Goal: Task Accomplishment & Management: Manage account settings

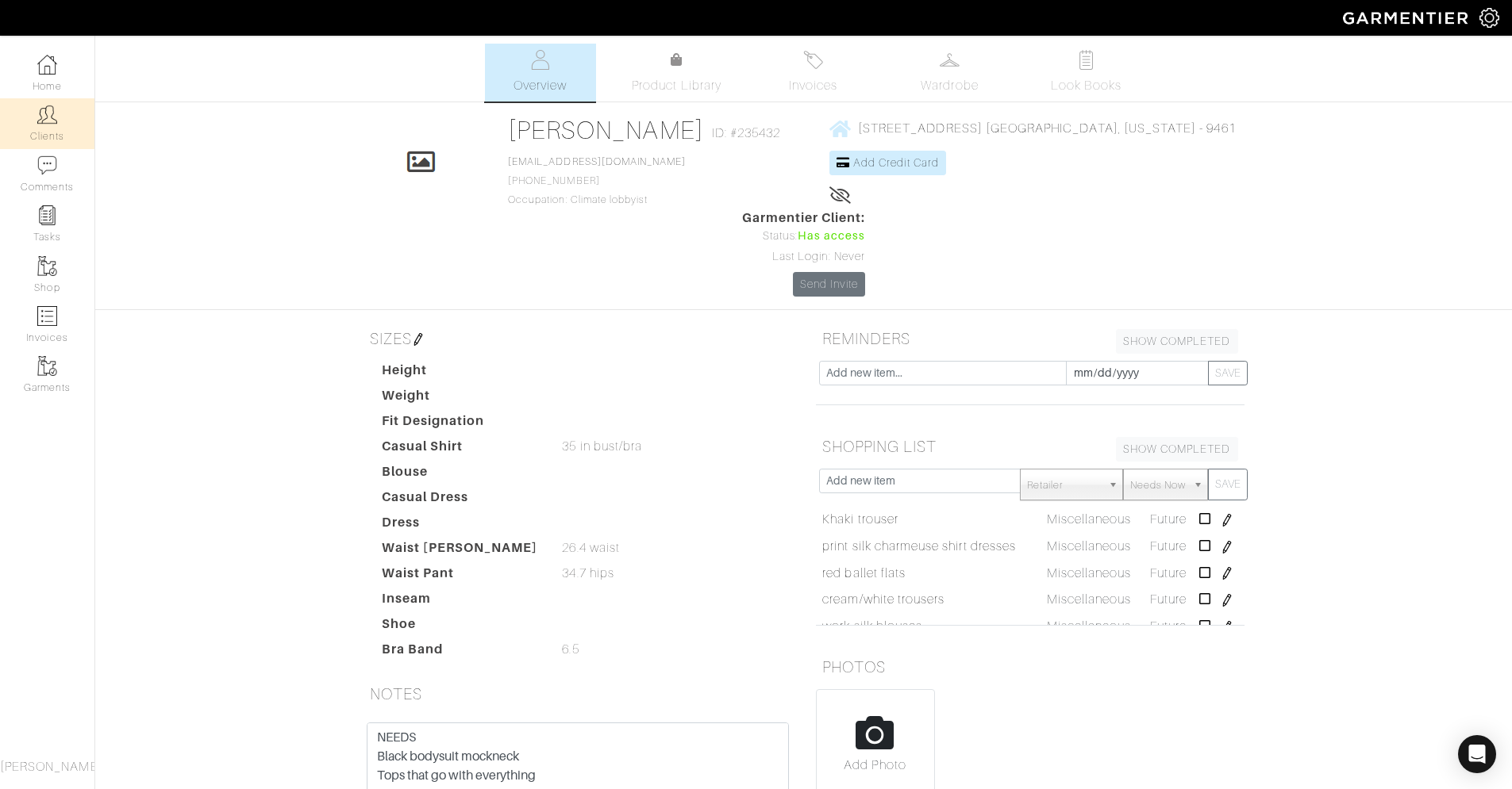
click at [49, 128] on link "Clients" at bounding box center [47, 123] width 95 height 50
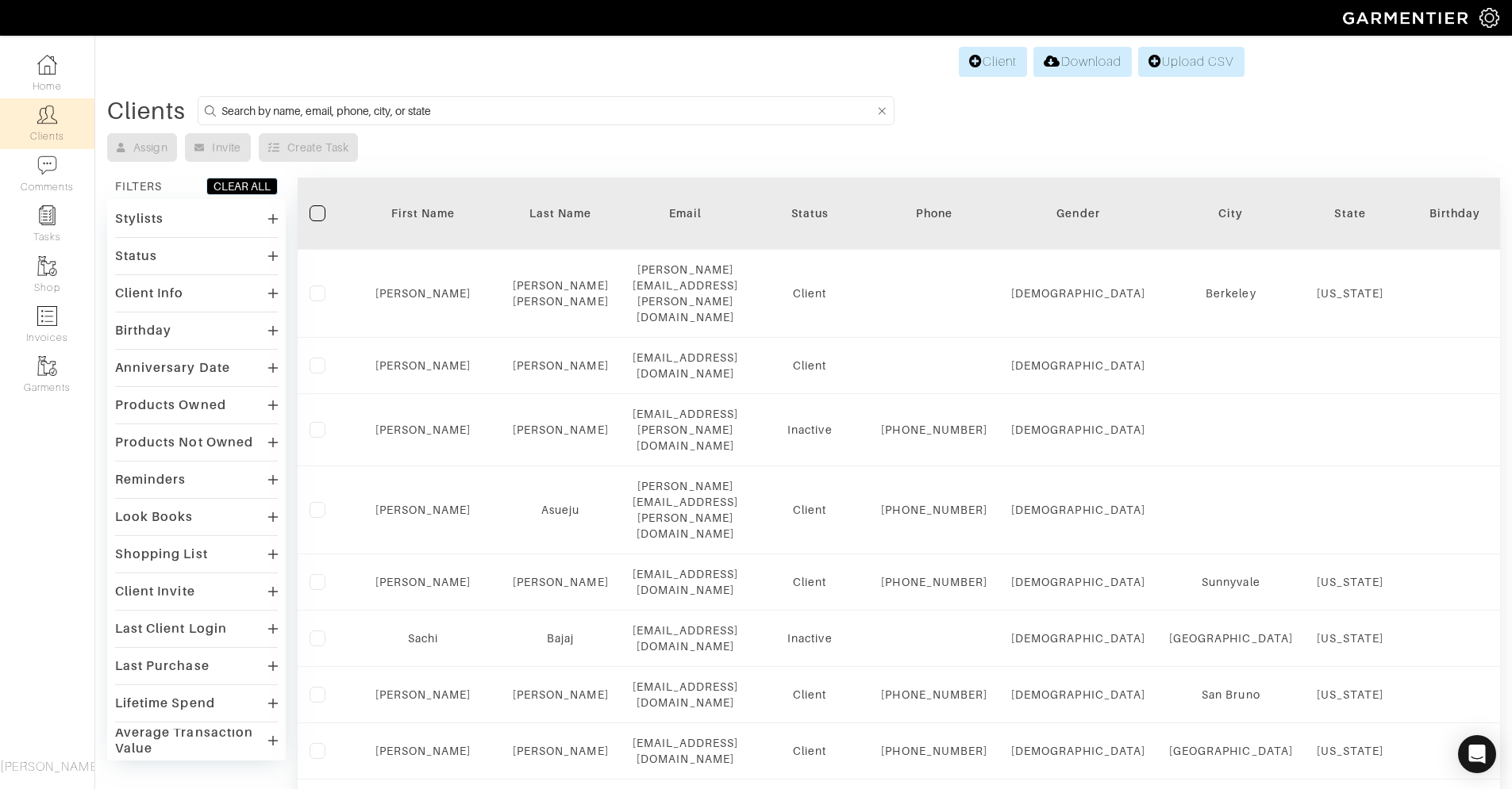
click at [300, 104] on input at bounding box center [547, 110] width 653 height 20
type input "[PERSON_NAME]"
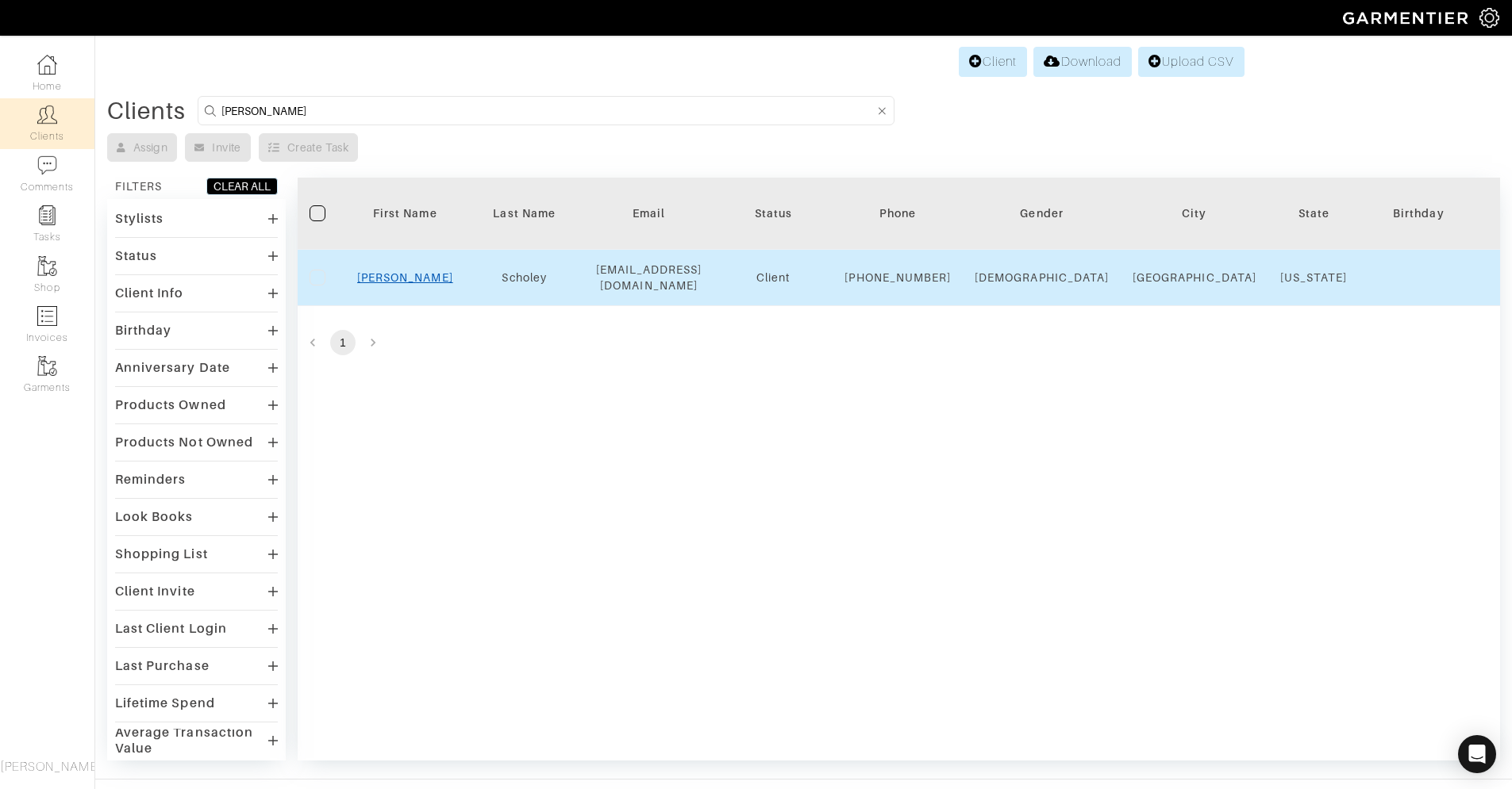
click at [407, 284] on link "[PERSON_NAME]" at bounding box center [405, 277] width 96 height 12
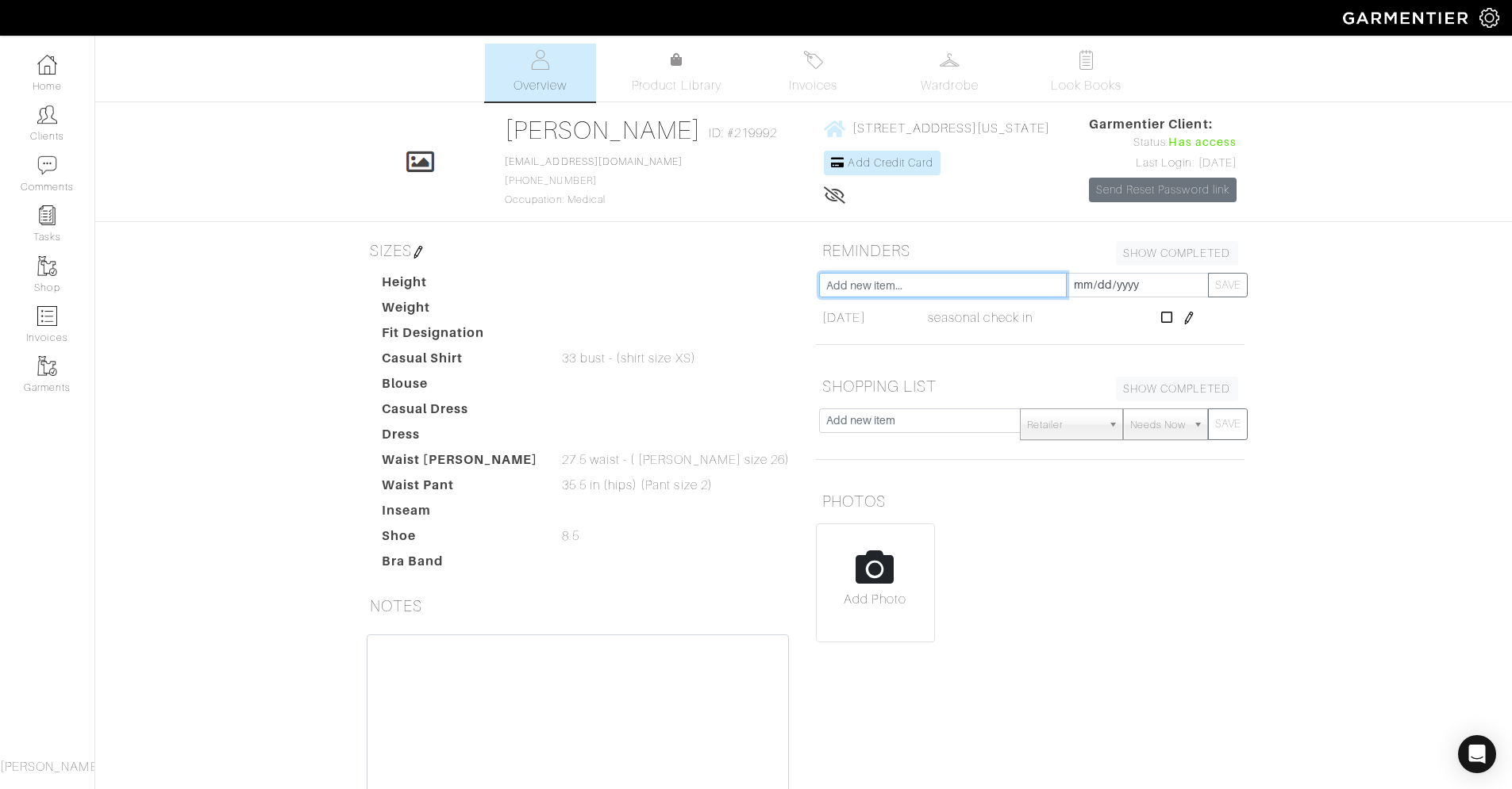
click at [915, 286] on input "text" at bounding box center [943, 285] width 248 height 25
click at [1281, 335] on div "Jess Scholey Overview Overview Product Library Invoices Wardrobe Look Books Ove…" at bounding box center [756, 468] width 1512 height 848
click at [1195, 321] on img at bounding box center [1189, 318] width 12 height 12
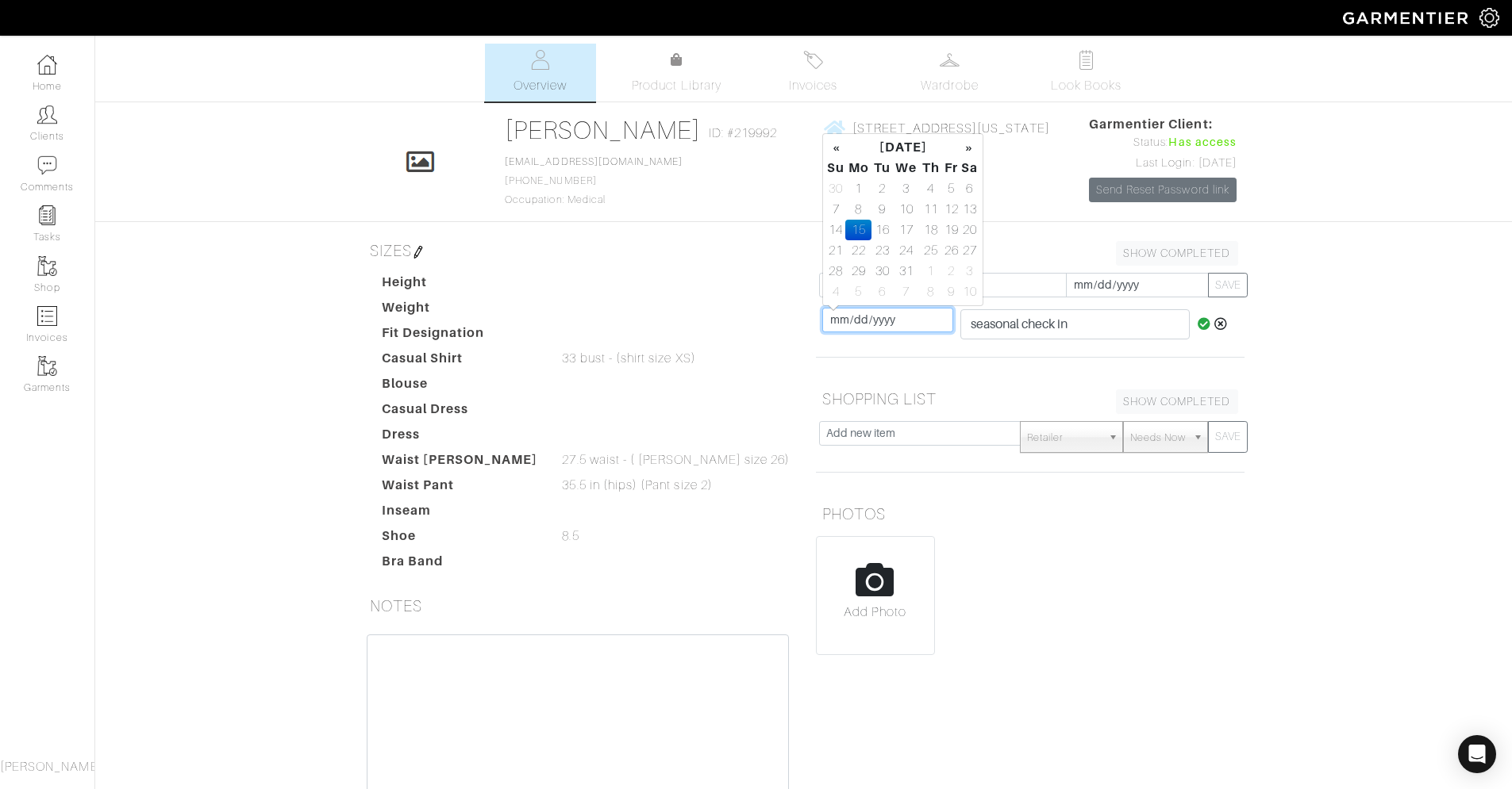
click at [880, 324] on input "2025-12-15" at bounding box center [887, 320] width 131 height 25
click at [969, 151] on th "»" at bounding box center [968, 147] width 18 height 21
click at [932, 188] on td "1" at bounding box center [930, 189] width 22 height 21
type input "2026-01-01"
click at [1104, 323] on input "seasonal check in" at bounding box center [1075, 324] width 230 height 31
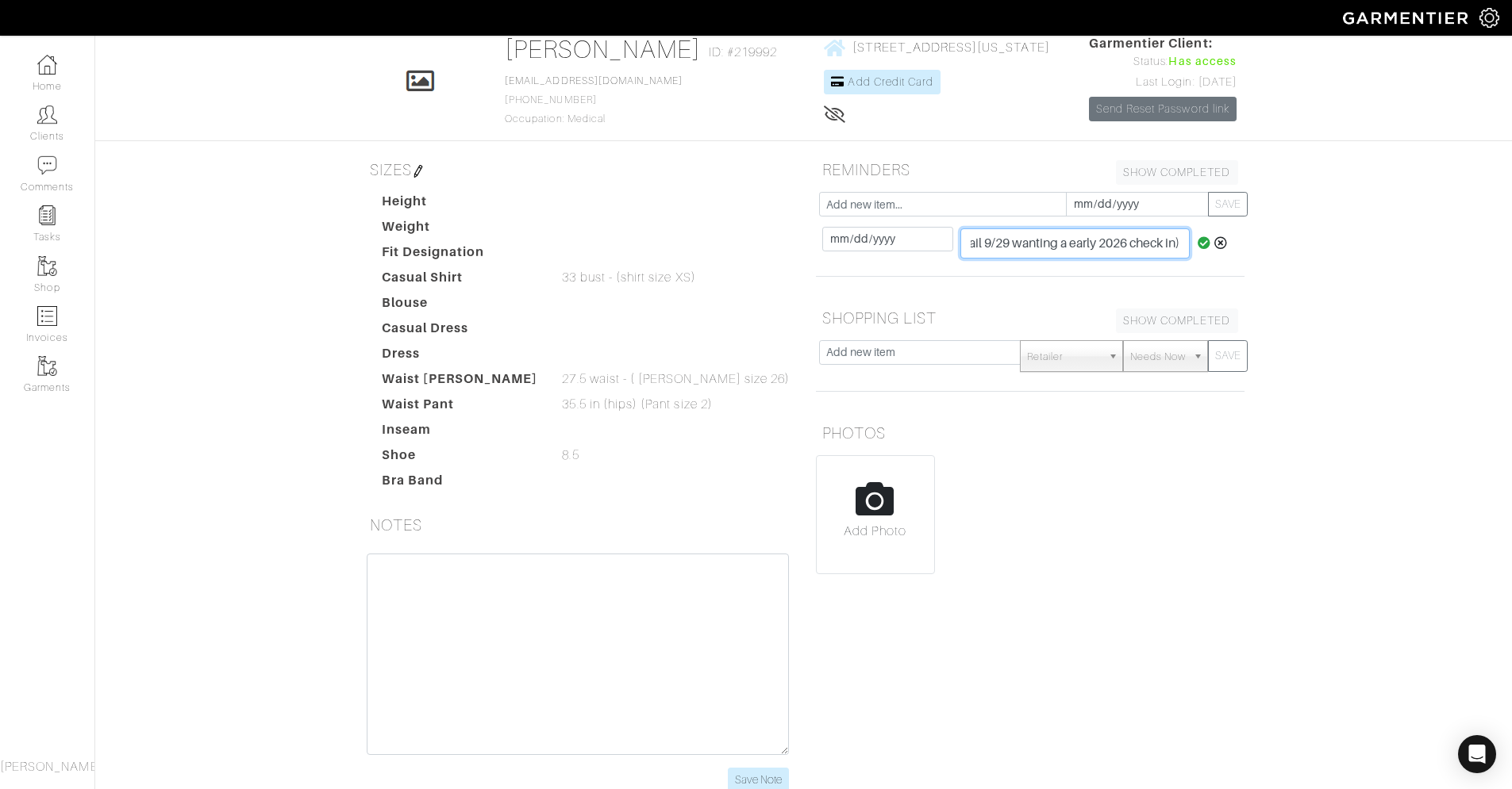
scroll to position [162, 0]
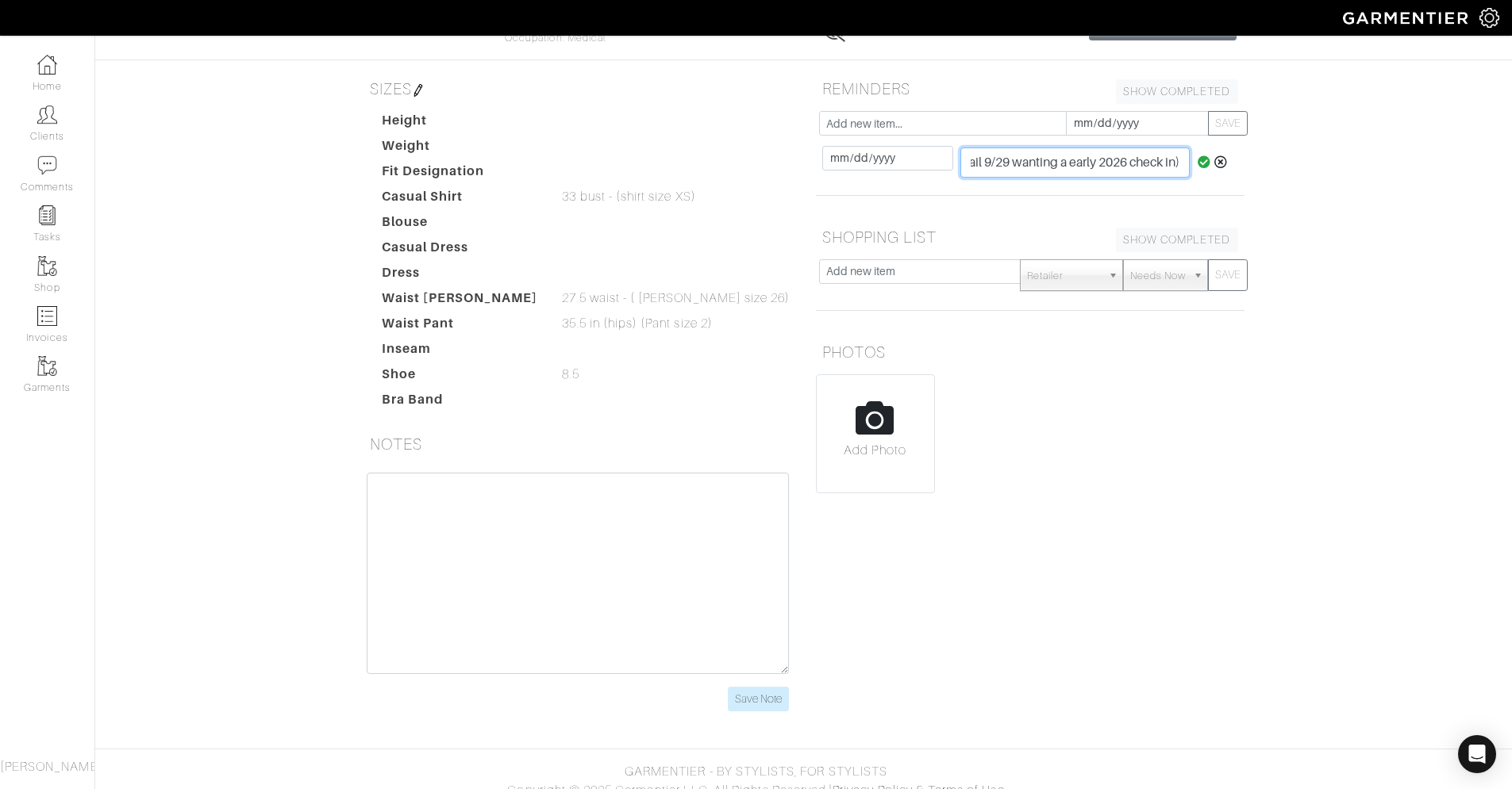
type input "seasonal check in (she sent an email 9/29 wanting a early 2026 check in)"
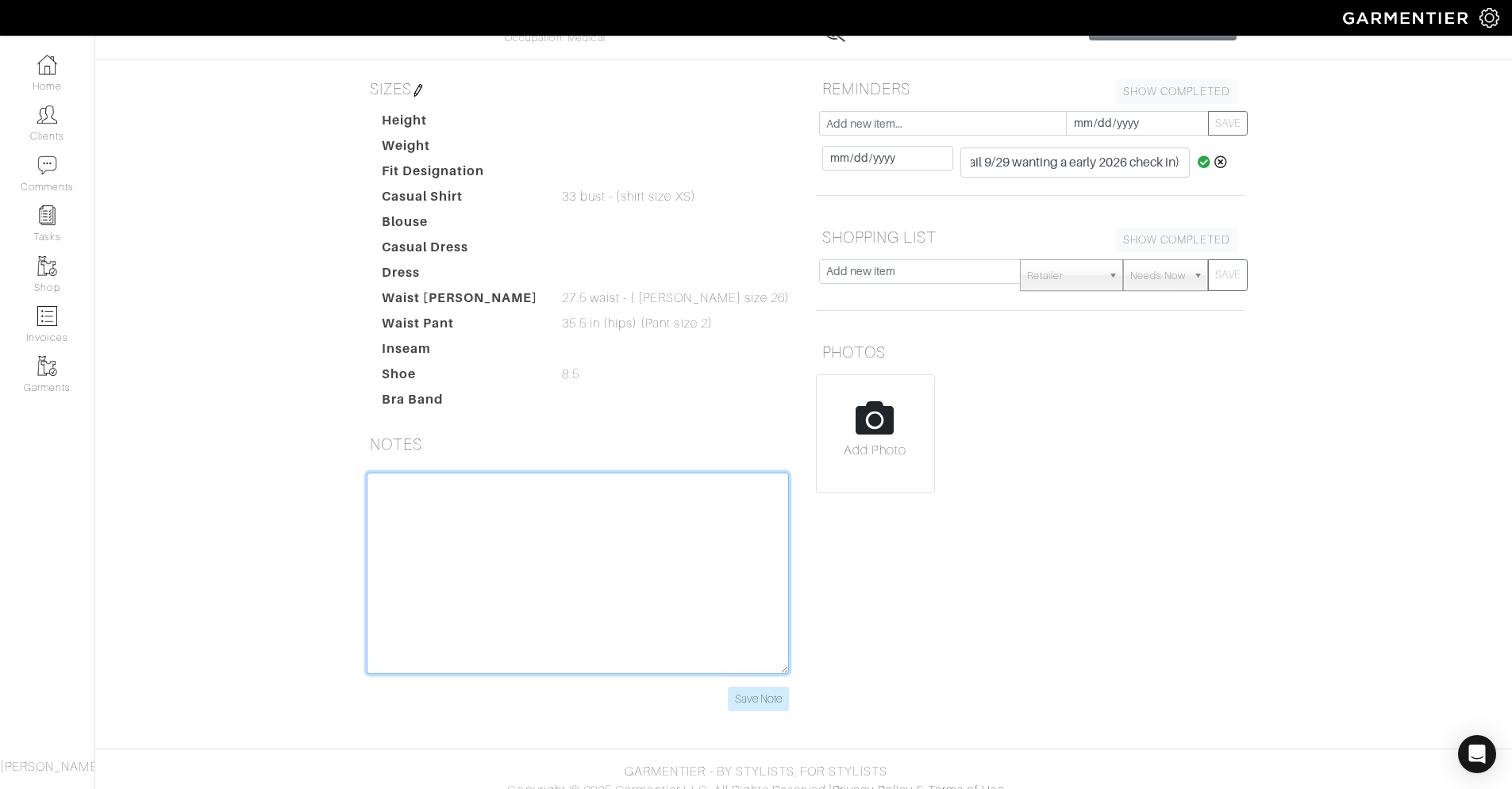
click at [449, 528] on textarea at bounding box center [577, 573] width 422 height 202
paste textarea "Re: Seasonal Check-In Contact photo From Jess Scholey on 2025-09-29 8:29 am Det…"
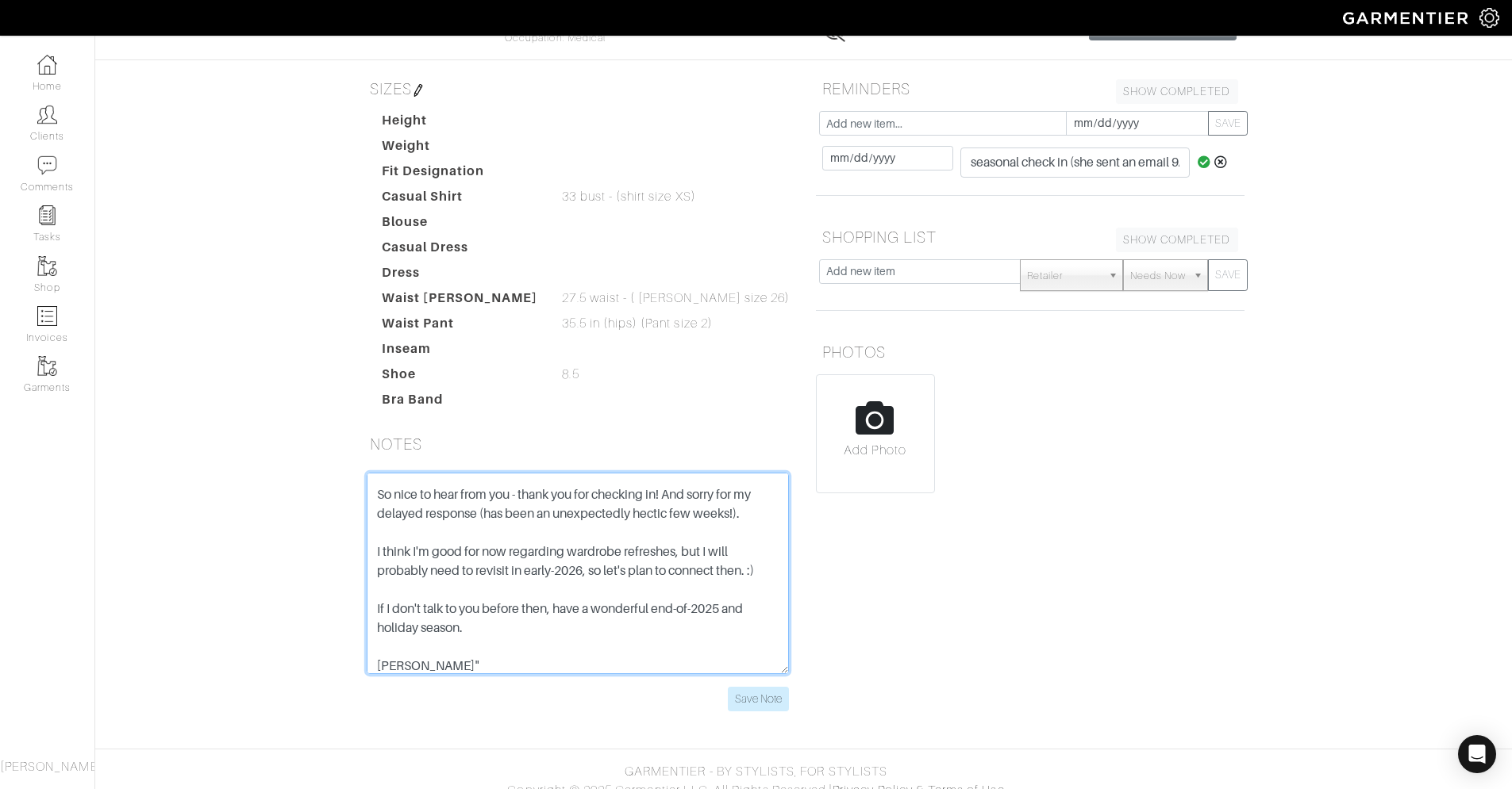
scroll to position [114, 0]
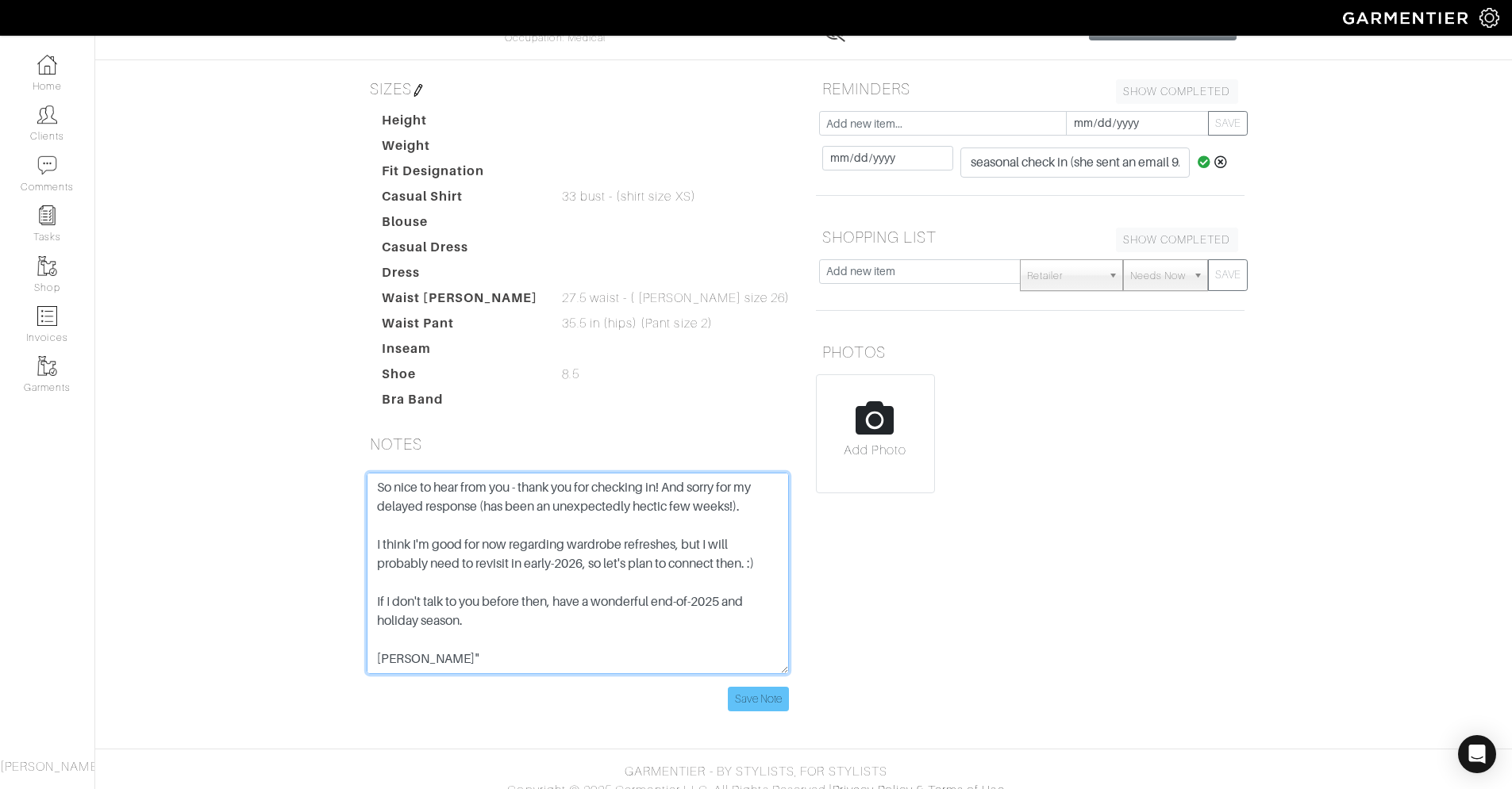
type textarea ""Re: Seasonal Check-In Contact photo From Jess Scholey on 2025-09-29 8:29 am De…"
click at [770, 705] on input "Save Note" at bounding box center [758, 699] width 61 height 25
